Goal: Information Seeking & Learning: Learn about a topic

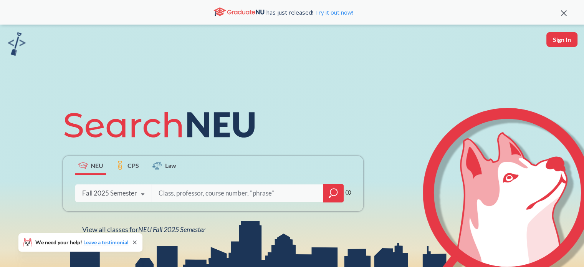
click at [194, 194] on input "search" at bounding box center [238, 193] width 160 height 16
type input "computer systems"
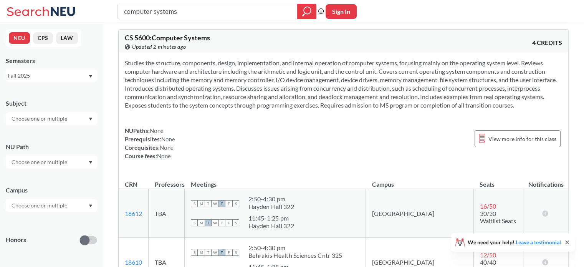
scroll to position [269, 0]
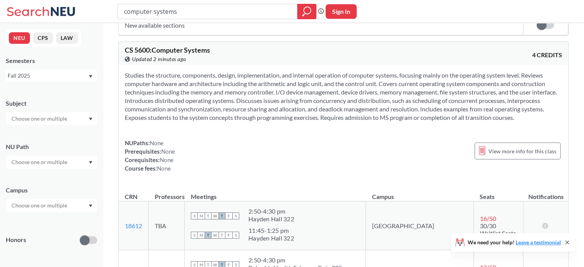
click at [506, 12] on div "computer systems Phrase search guarantees the exact search appears in the resul…" at bounding box center [292, 11] width 584 height 23
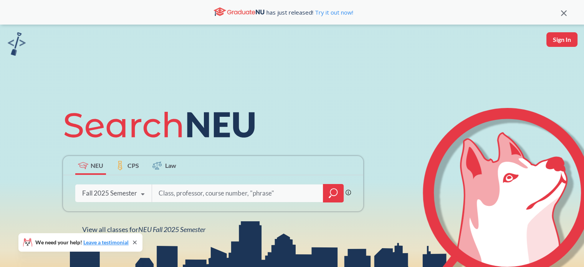
drag, startPoint x: 491, startPoint y: 22, endPoint x: 421, endPoint y: 13, distance: 71.2
click at [421, 13] on div "has just released! Try it out now!" at bounding box center [283, 12] width 555 height 13
